Goal: Information Seeking & Learning: Learn about a topic

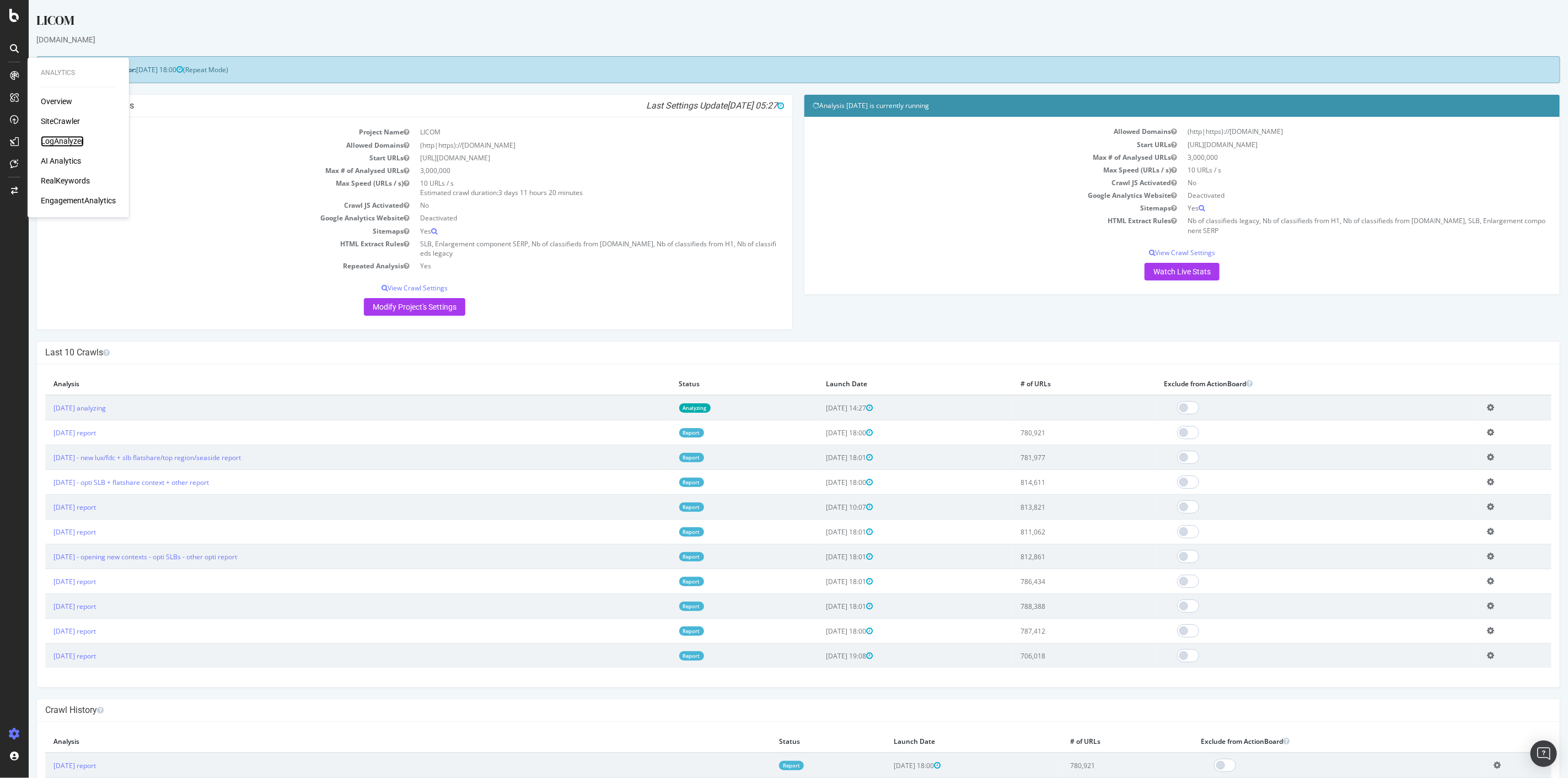
click at [57, 139] on div "LogAnalyzer" at bounding box center [62, 141] width 43 height 11
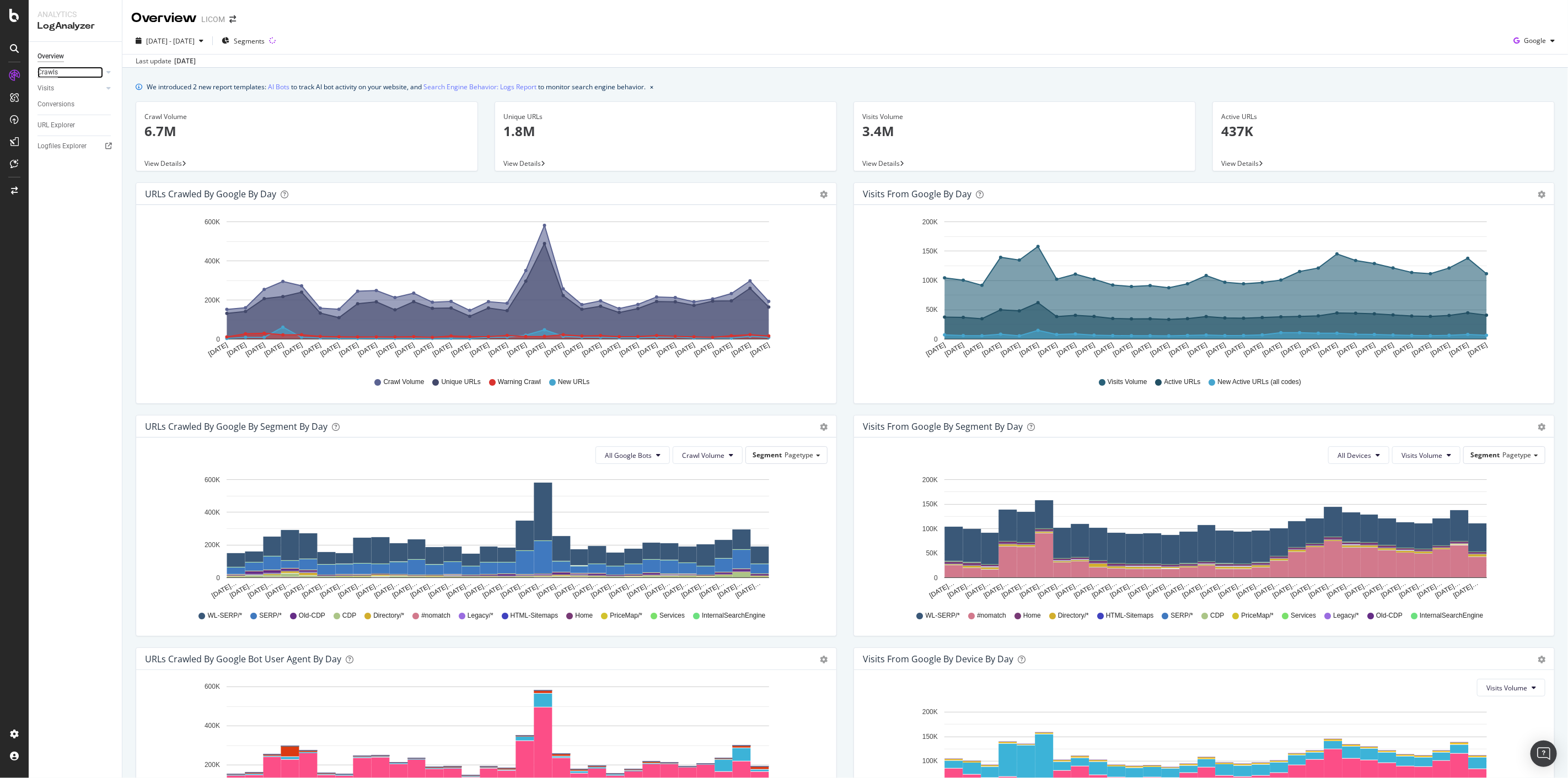
click at [54, 75] on div "Crawls" at bounding box center [48, 73] width 20 height 12
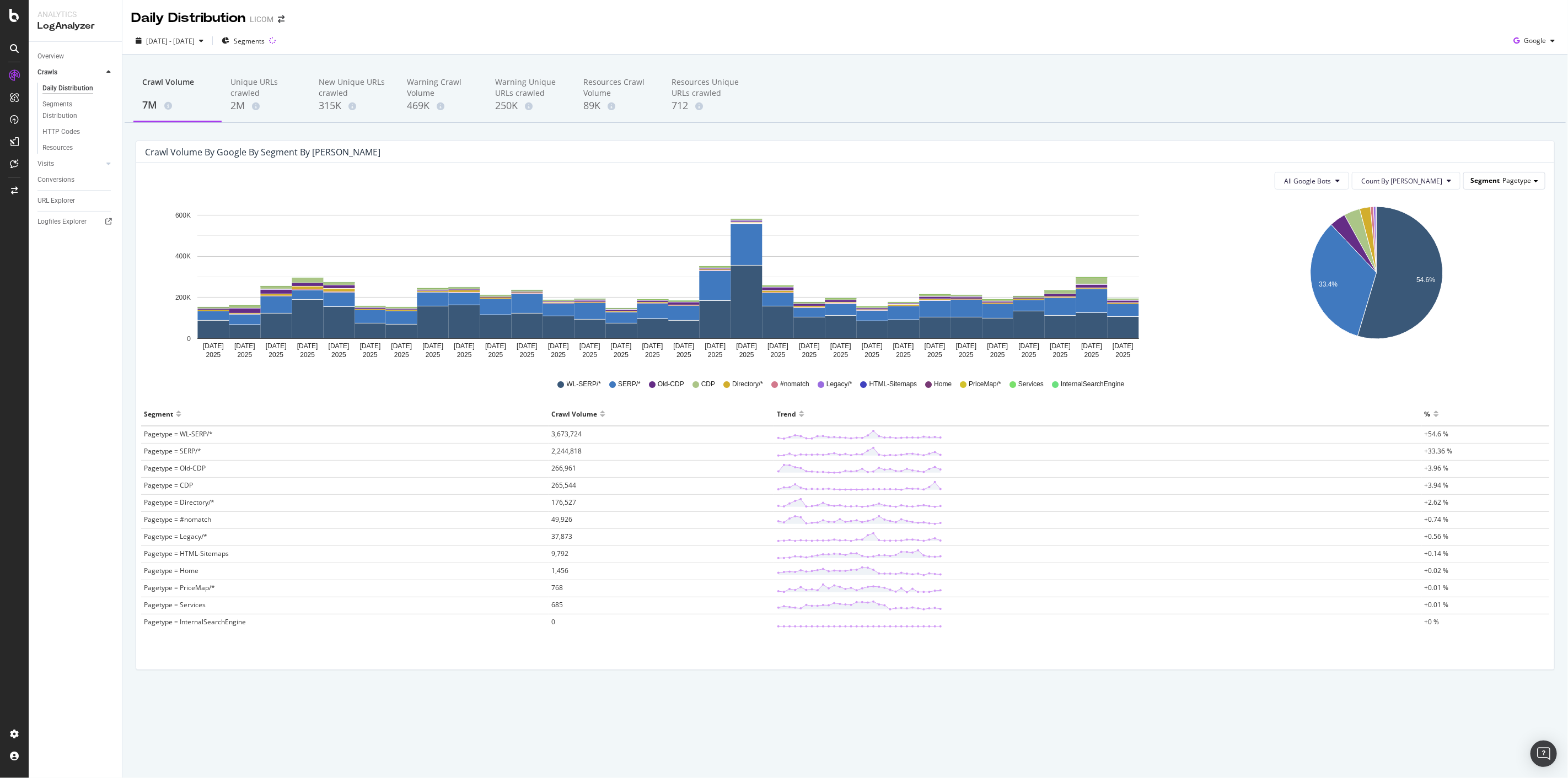
click at [1514, 182] on span "Pagetype" at bounding box center [1516, 180] width 28 height 9
click at [265, 42] on span "Segments" at bounding box center [249, 41] width 31 height 9
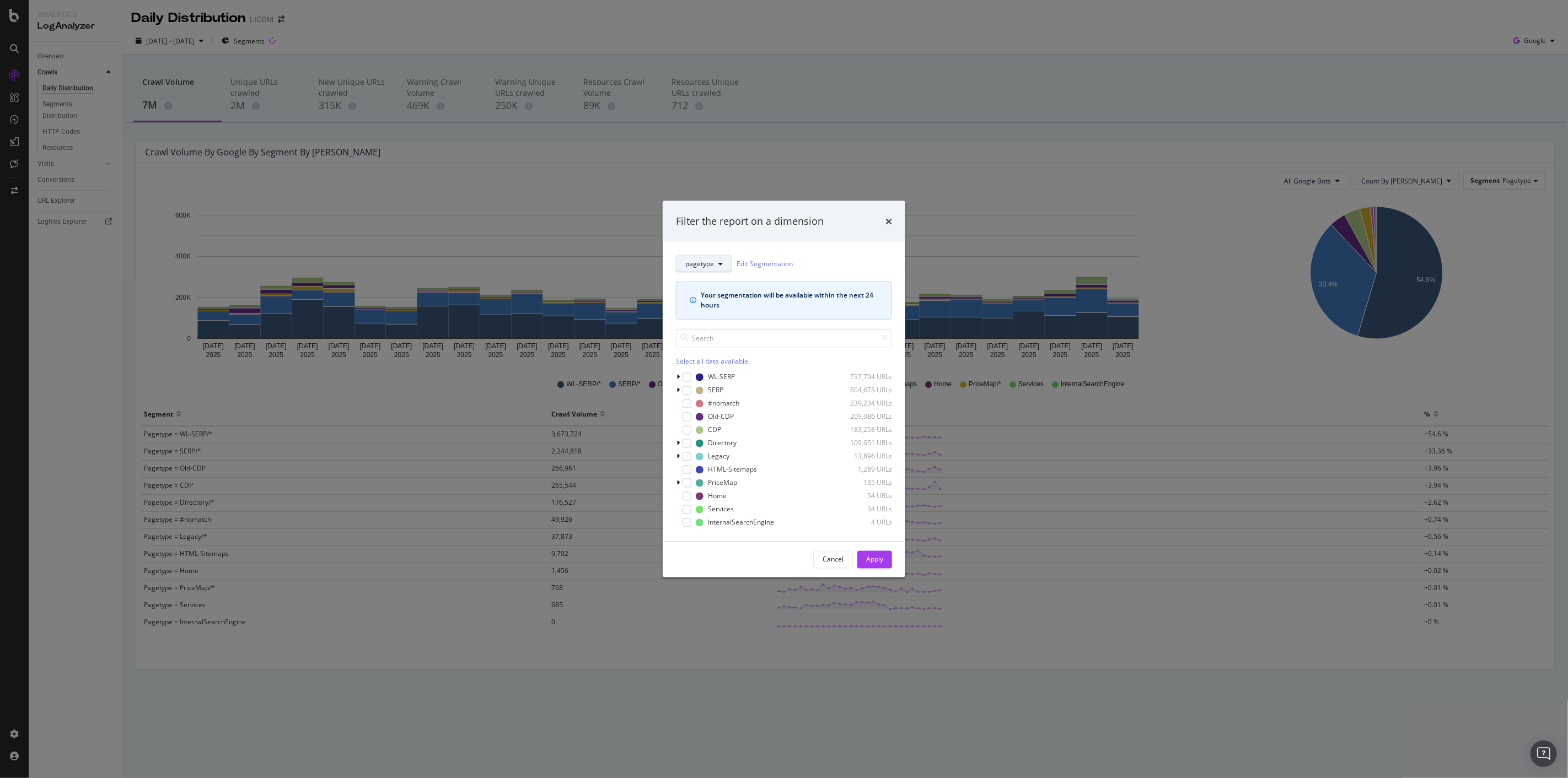
click at [711, 262] on span "pagetype" at bounding box center [699, 264] width 28 height 9
click at [889, 225] on icon "times" at bounding box center [889, 221] width 7 height 9
